Goal: Download file/media

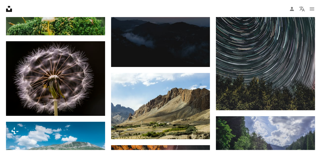
scroll to position [6993, 0]
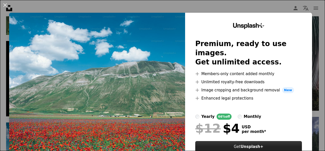
click at [245, 144] on strong "Unsplash+" at bounding box center [252, 146] width 23 height 5
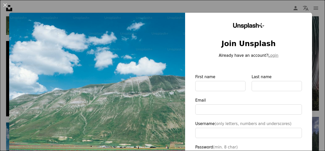
click at [173, 36] on img at bounding box center [97, 118] width 176 height 210
click at [5, 7] on button "An X shape" at bounding box center [5, 5] width 6 height 6
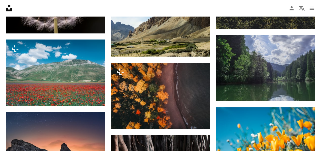
click at [5, 7] on icon "Unsplash logo Unsplash Home" at bounding box center [9, 8] width 10 height 10
